Goal: Task Accomplishment & Management: Manage account settings

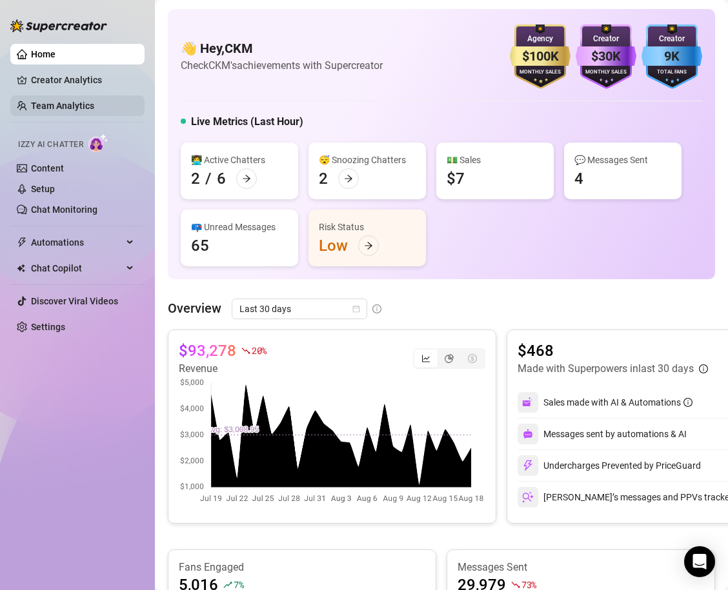
click at [73, 108] on link "Team Analytics" at bounding box center [62, 106] width 63 height 10
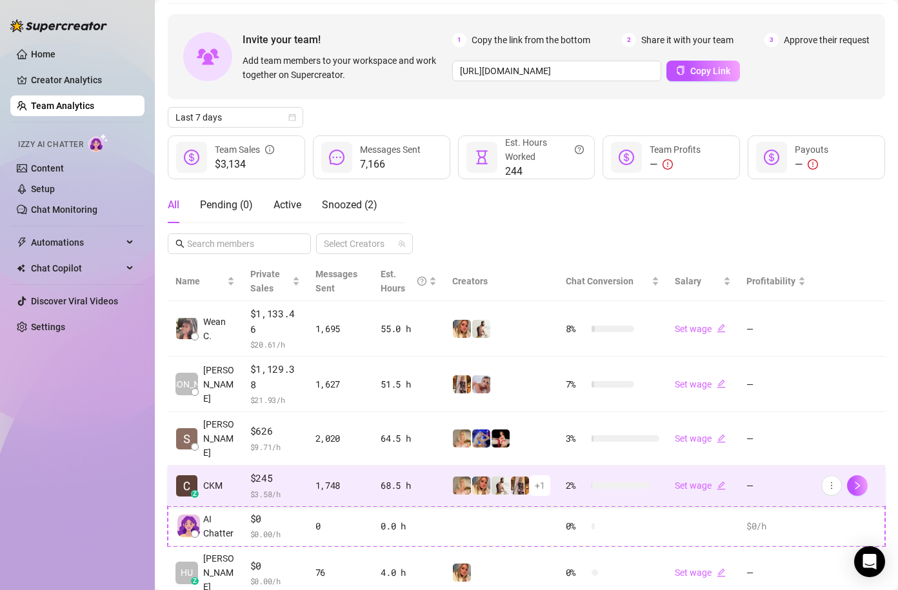
scroll to position [55, 0]
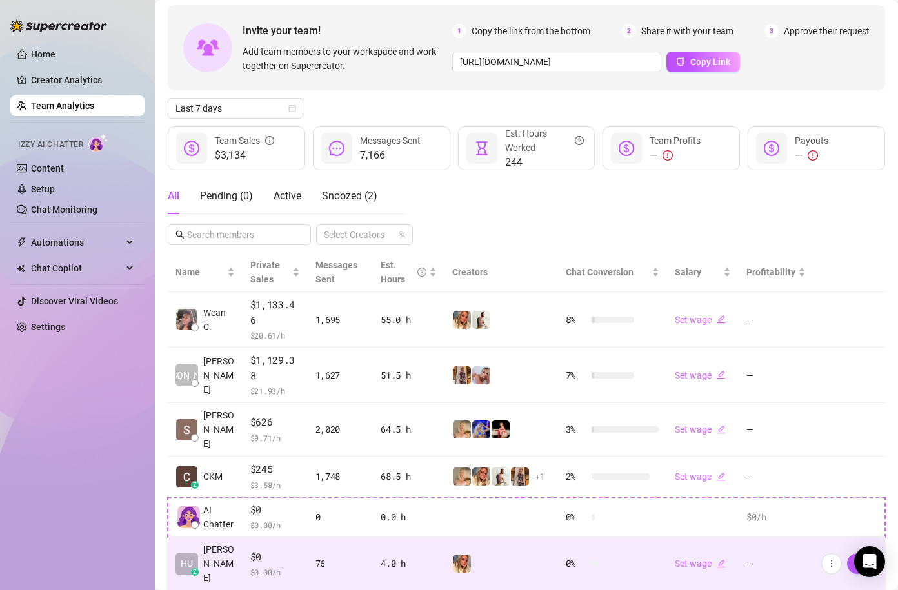
click at [366, 538] on td "76" at bounding box center [341, 565] width 66 height 54
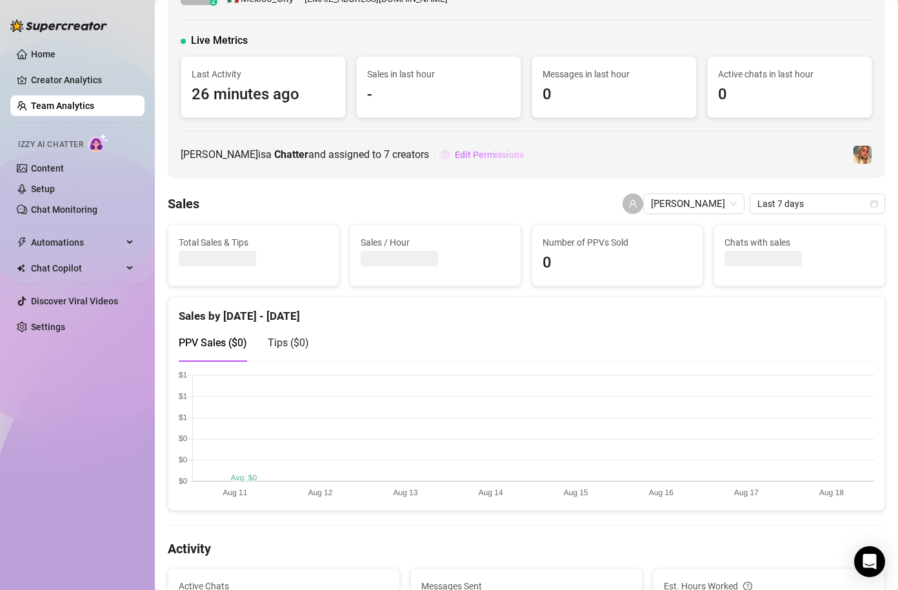
click at [487, 153] on span "Edit Permissions" at bounding box center [489, 155] width 69 height 10
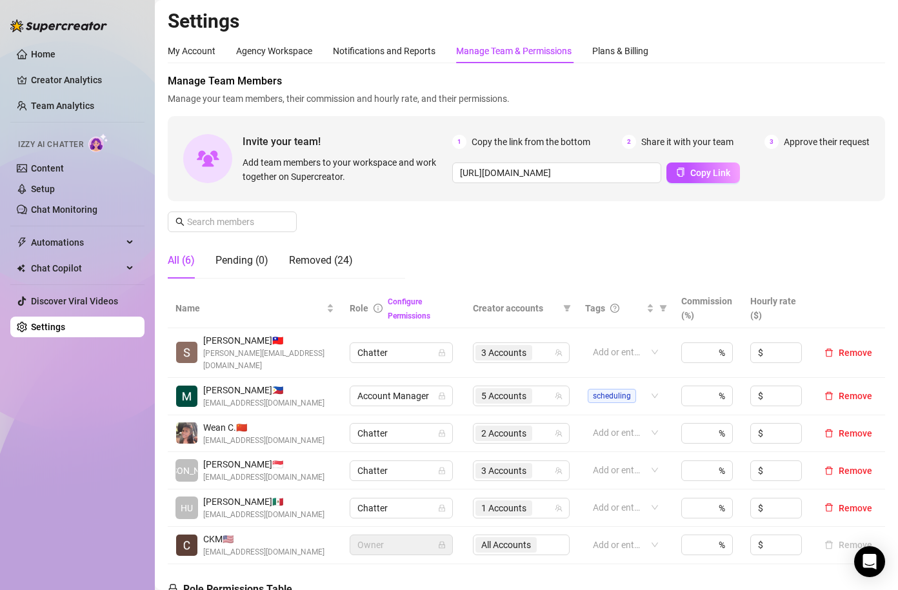
scroll to position [98, 0]
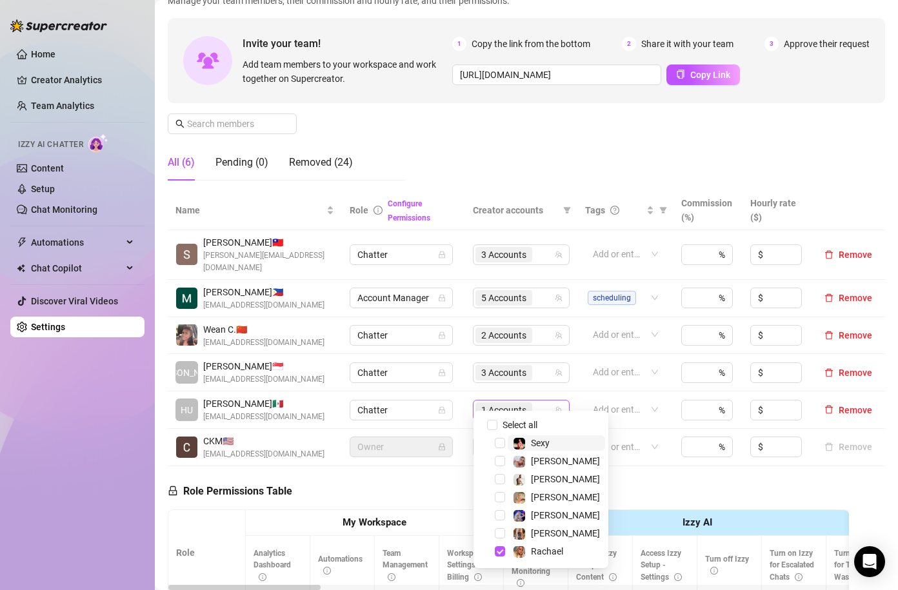
click at [543, 401] on div "1 Accounts" at bounding box center [515, 410] width 78 height 18
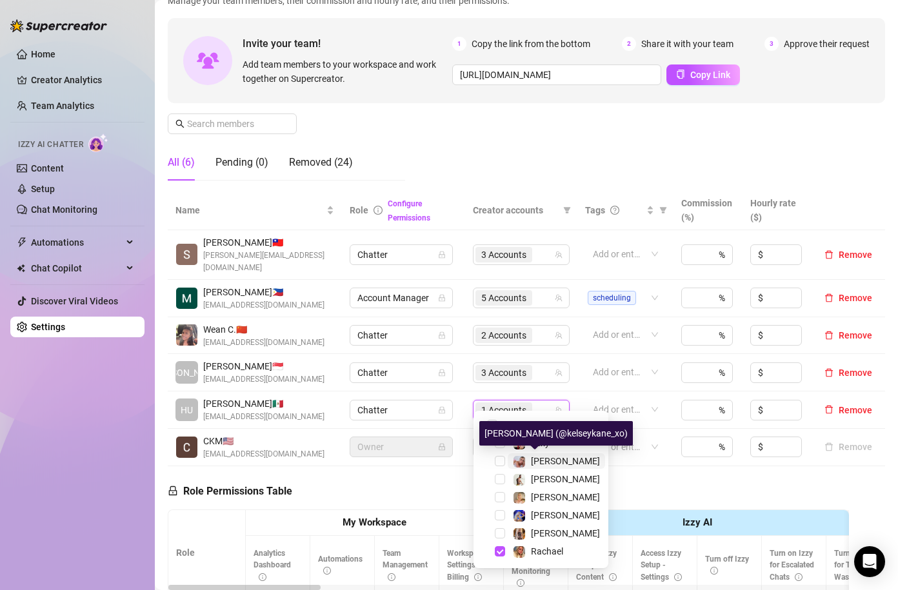
click at [538, 462] on span "[PERSON_NAME]" at bounding box center [565, 461] width 69 height 10
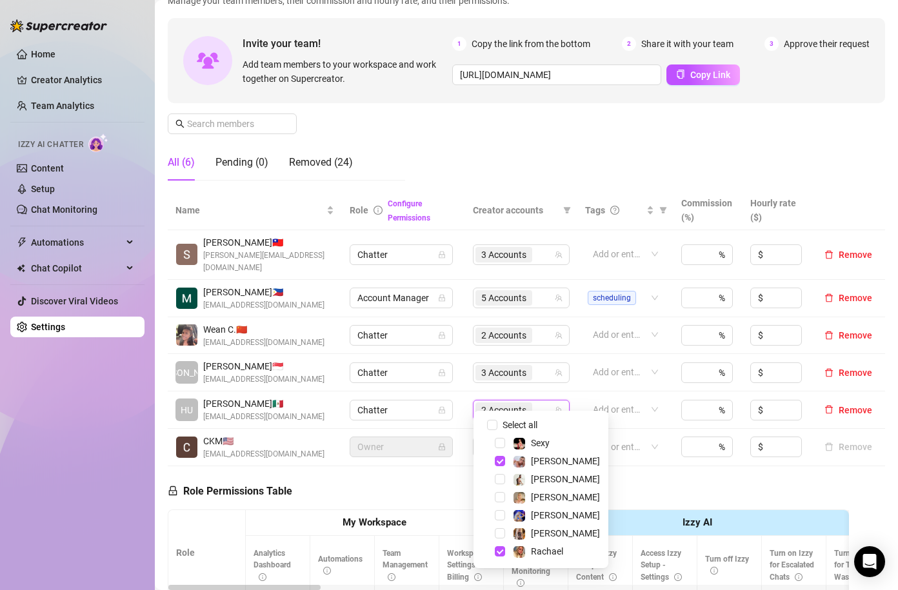
click at [541, 174] on div "Manage Team Members Manage your team members, their commission and hourly rate,…" at bounding box center [527, 83] width 718 height 216
